Goal: Information Seeking & Learning: Find specific fact

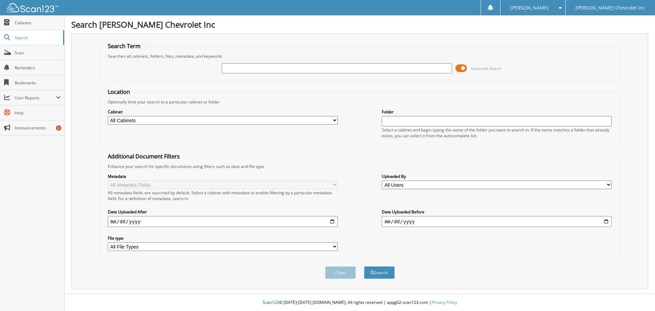
click at [241, 66] on input "text" at bounding box center [337, 68] width 230 height 10
type input "[PERSON_NAME]"
click at [543, 263] on div "Clear Search" at bounding box center [360, 272] width 518 height 28
click at [389, 271] on button "Search" at bounding box center [379, 272] width 31 height 13
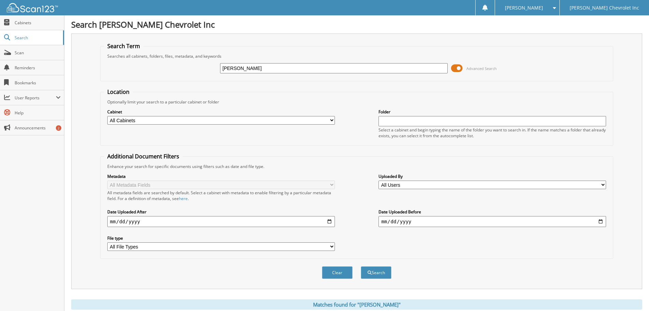
click at [464, 69] on span "Advanced Search" at bounding box center [474, 68] width 46 height 10
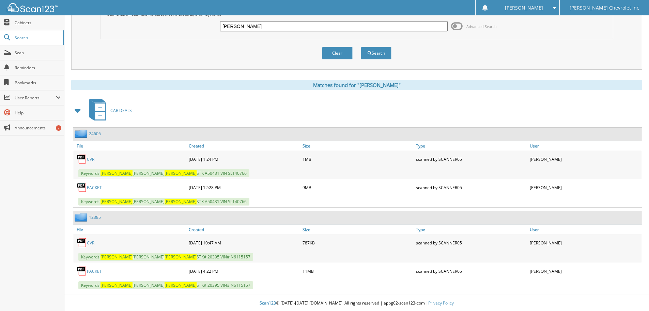
scroll to position [43, 0]
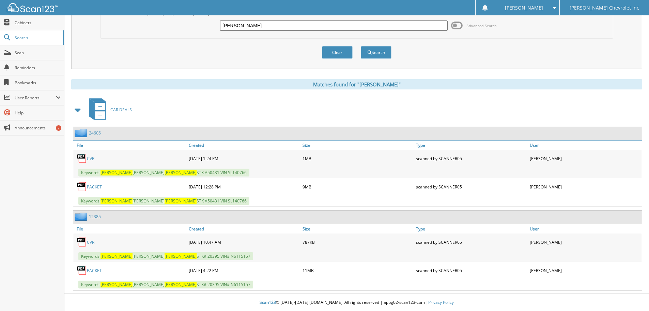
click at [94, 184] on link "PACKET" at bounding box center [94, 187] width 15 height 6
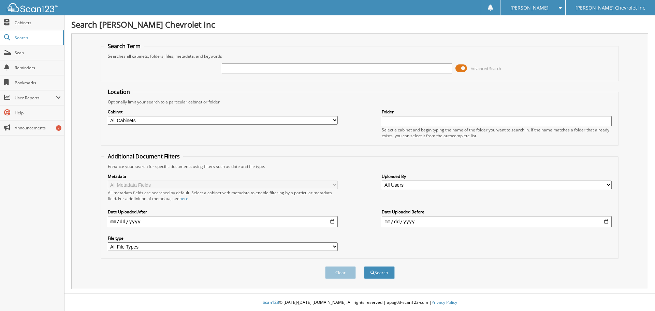
click at [259, 61] on div "Advanced Search" at bounding box center [359, 68] width 511 height 18
click at [251, 65] on input "text" at bounding box center [337, 68] width 230 height 10
type input "[PERSON_NAME]"
click at [487, 251] on div "Metadata All Metadata Fields All metadata fields are searched by default. Selec…" at bounding box center [359, 212] width 511 height 86
click at [375, 271] on button "Search" at bounding box center [379, 272] width 31 height 13
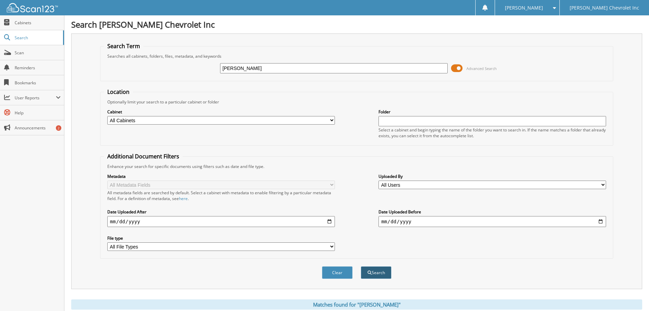
click at [377, 274] on button "Search" at bounding box center [376, 272] width 31 height 13
click at [456, 68] on span at bounding box center [457, 68] width 12 height 10
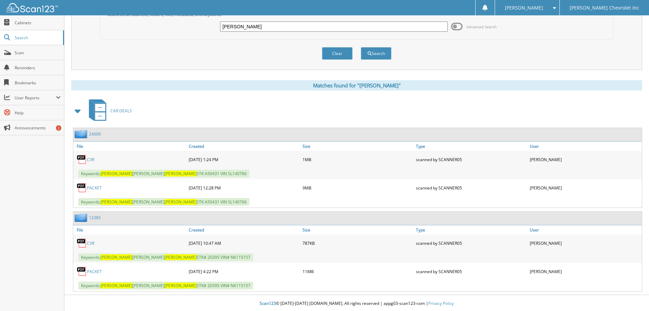
scroll to position [43, 0]
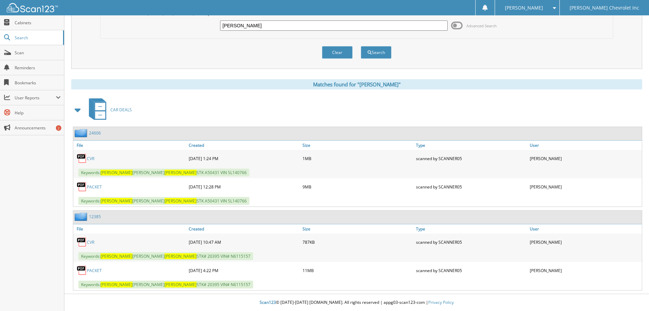
click at [96, 272] on link "PACKET" at bounding box center [94, 270] width 15 height 6
